Goal: Task Accomplishment & Management: Manage account settings

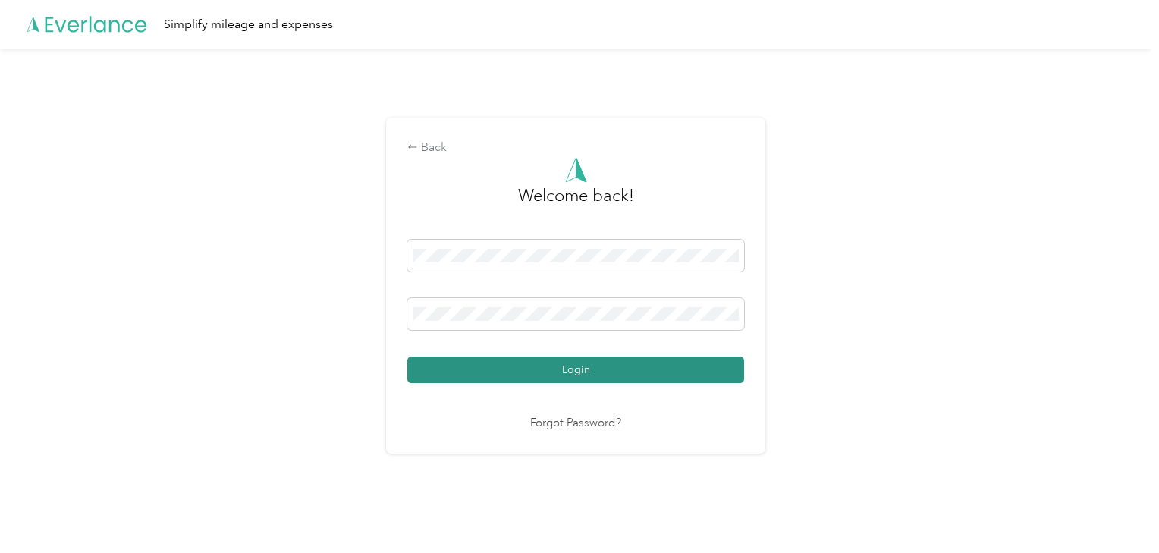
click at [549, 376] on button "Login" at bounding box center [575, 370] width 337 height 27
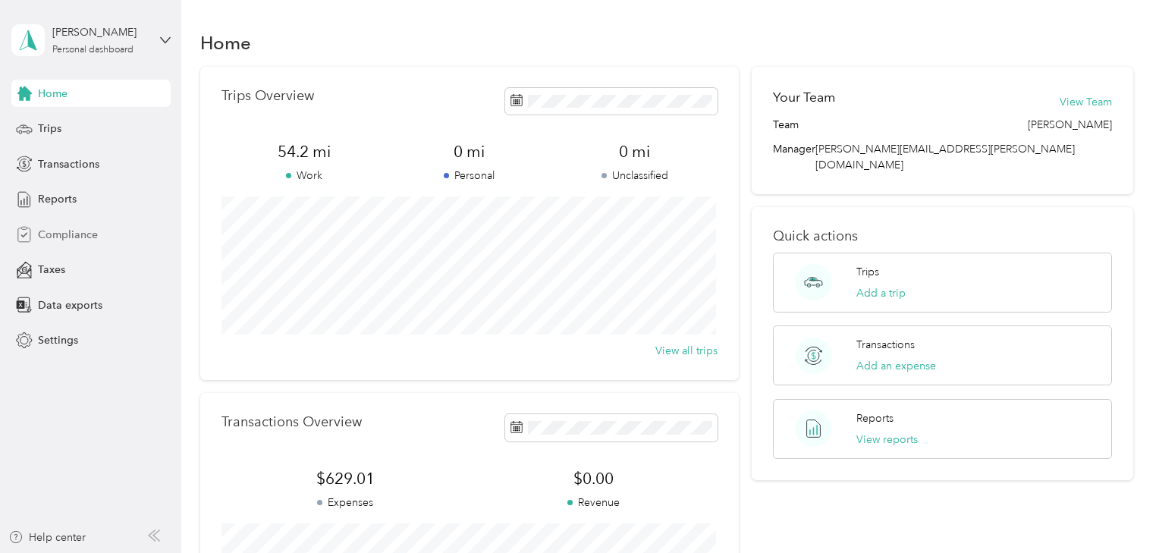
click at [66, 234] on span "Compliance" at bounding box center [68, 235] width 60 height 16
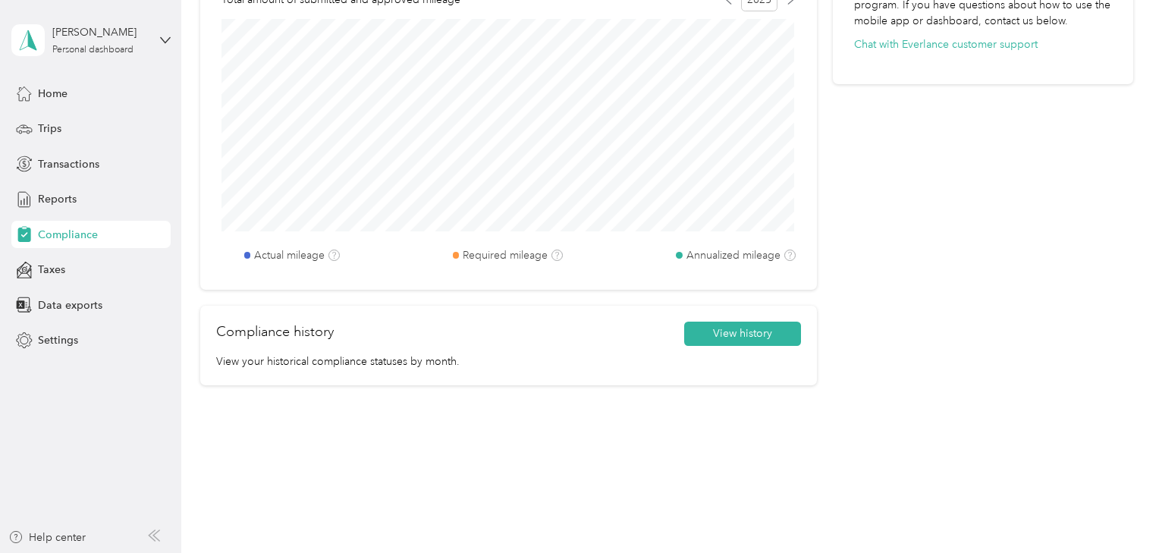
scroll to position [640, 0]
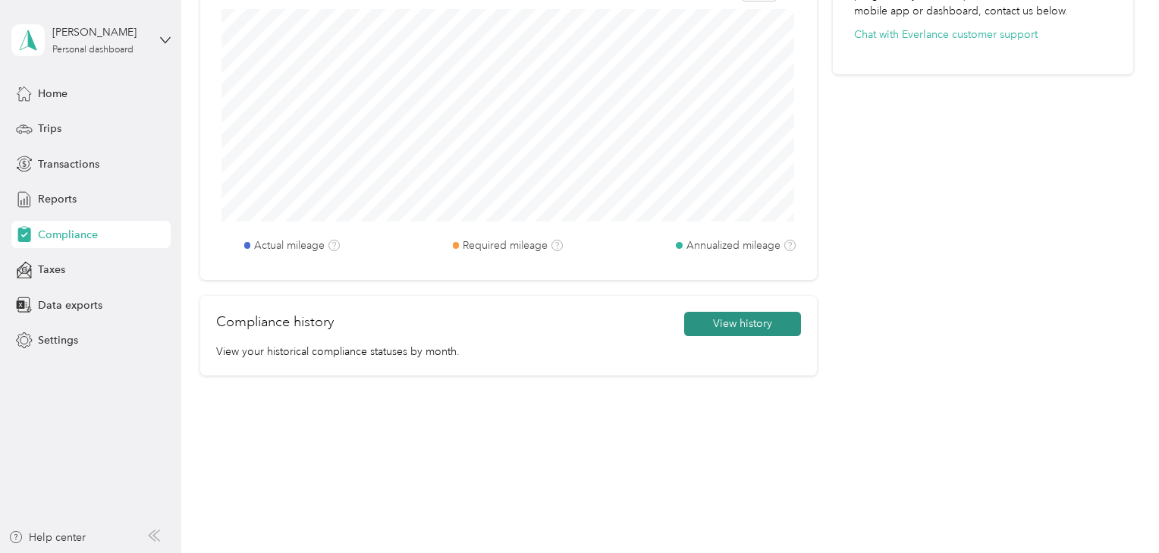
click at [753, 328] on button "View history" at bounding box center [742, 324] width 117 height 24
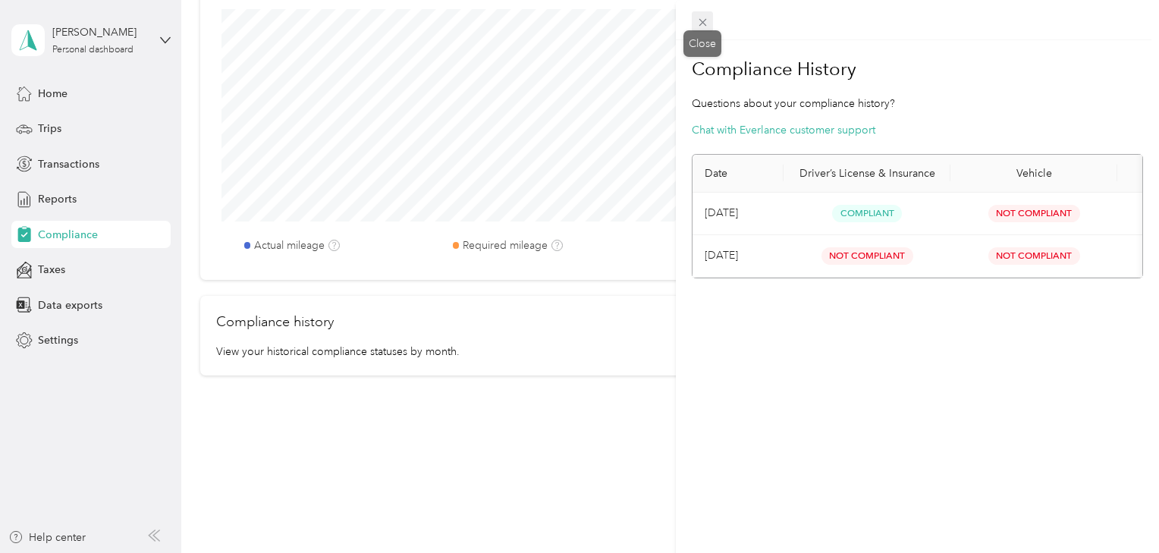
click at [704, 24] on icon at bounding box center [703, 23] width 8 height 8
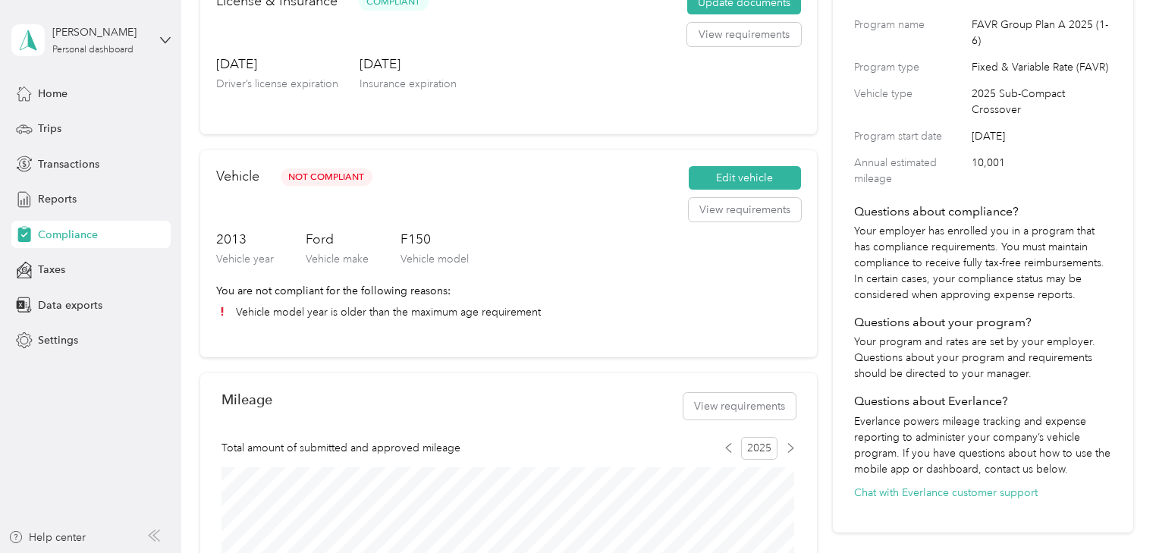
scroll to position [121, 0]
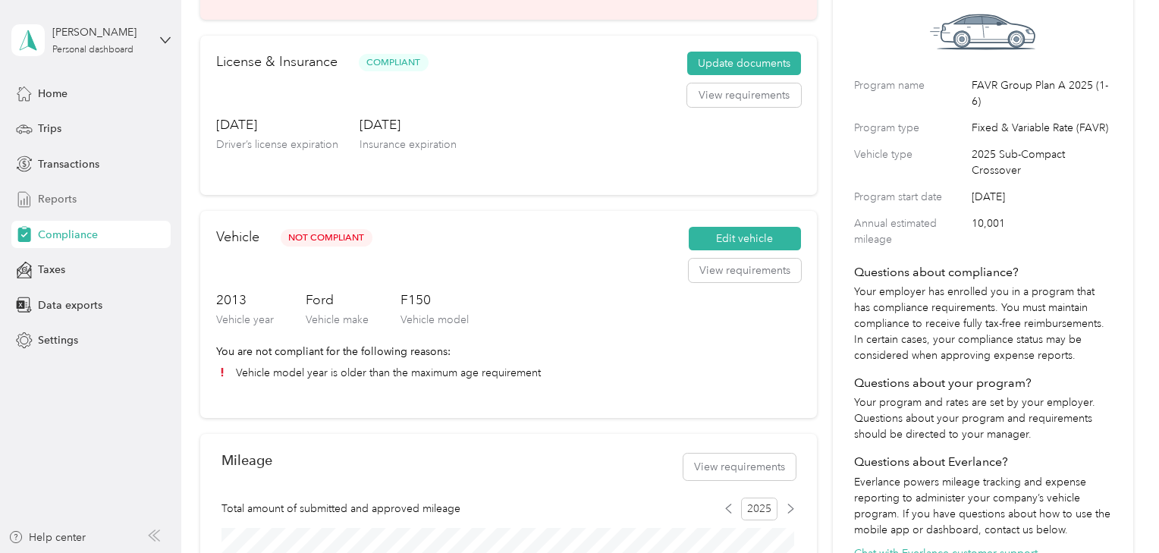
click at [83, 195] on div "Reports" at bounding box center [90, 199] width 159 height 27
